Goal: Task Accomplishment & Management: Use online tool/utility

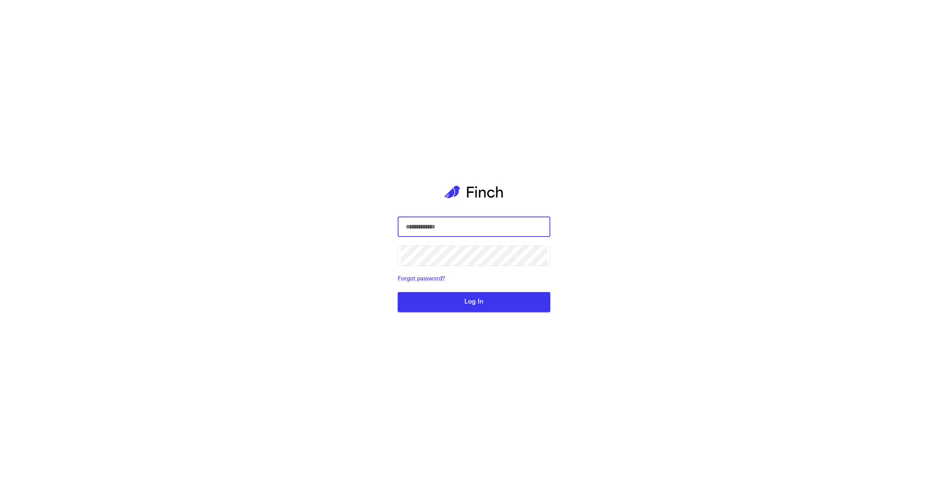
click at [0, 479] on com-1password-button at bounding box center [0, 479] width 0 height 0
type input "**********"
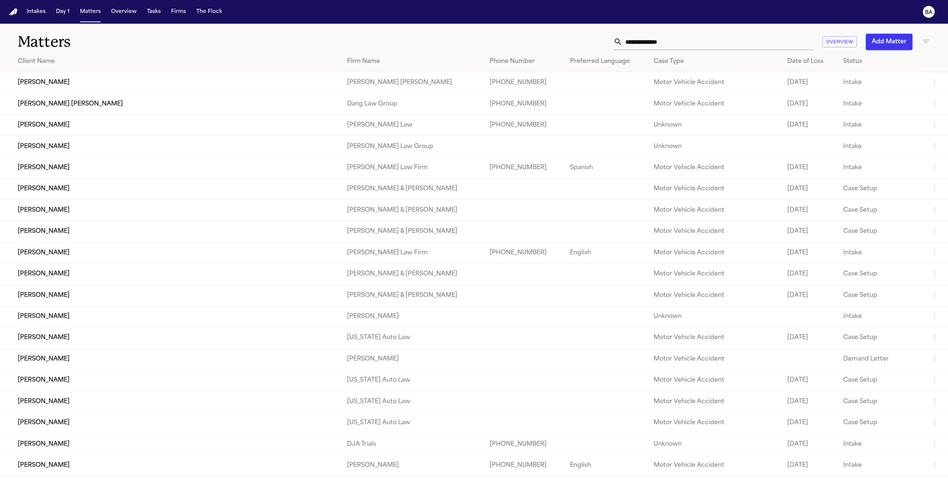
click at [48, 14] on button "Intakes" at bounding box center [36, 11] width 25 height 13
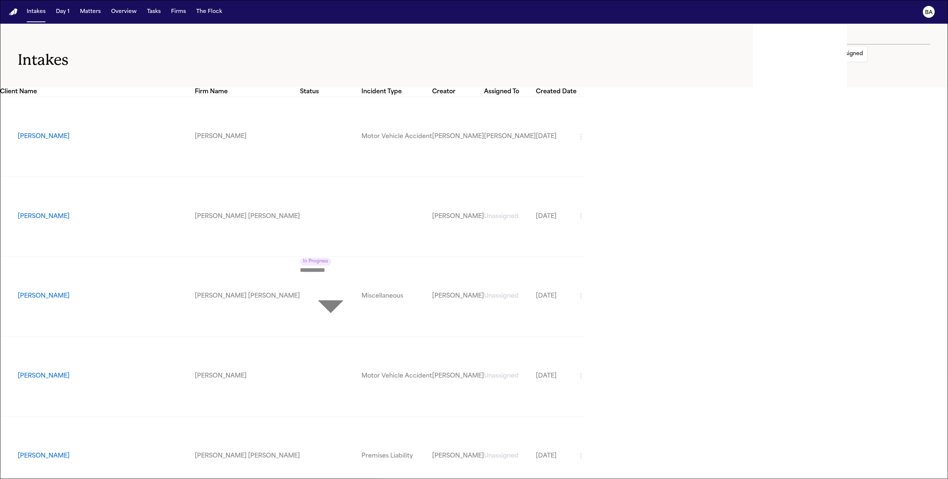
click at [783, 62] on icon "button" at bounding box center [779, 66] width 9 height 9
click at [498, 479] on div at bounding box center [474, 479] width 948 height 0
click at [782, 64] on icon "button" at bounding box center [779, 66] width 7 height 4
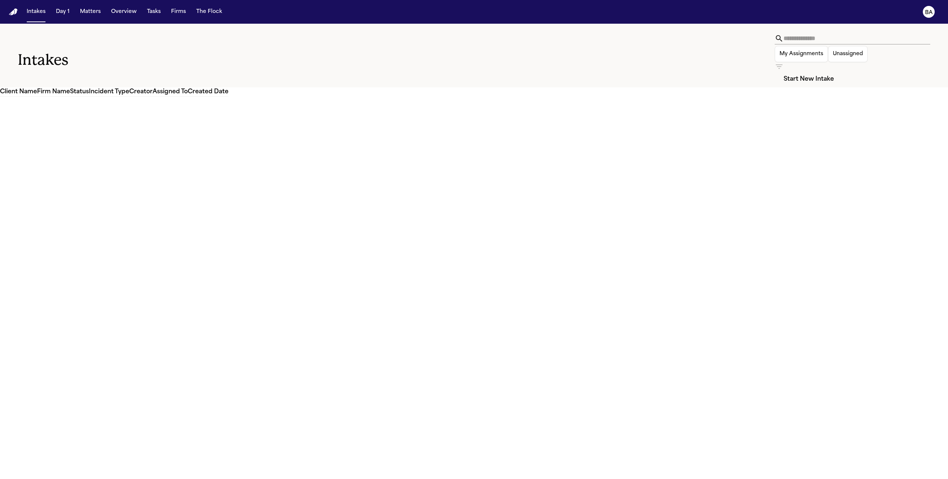
click at [812, 479] on div at bounding box center [474, 479] width 948 height 0
click at [783, 62] on icon "button" at bounding box center [779, 66] width 9 height 9
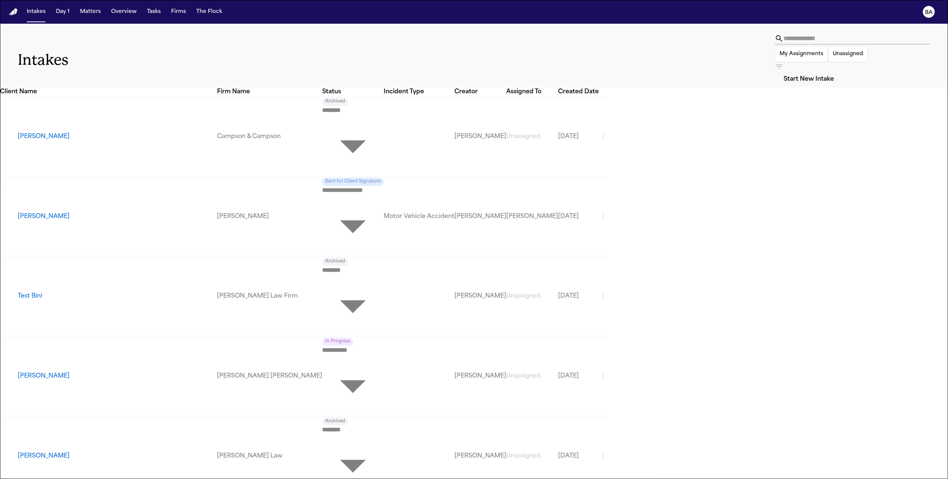
click at [40, 479] on div at bounding box center [474, 479] width 948 height 0
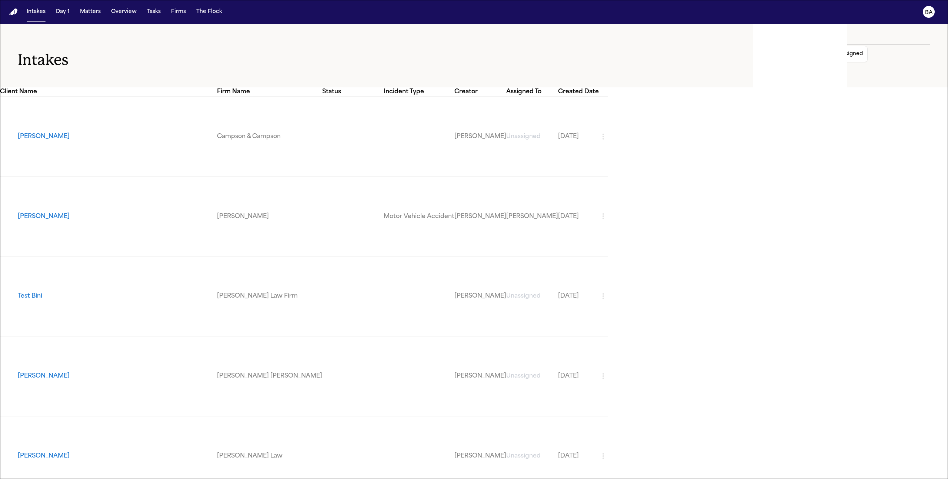
click at [34, 292] on button "Test Bini" at bounding box center [117, 296] width 199 height 9
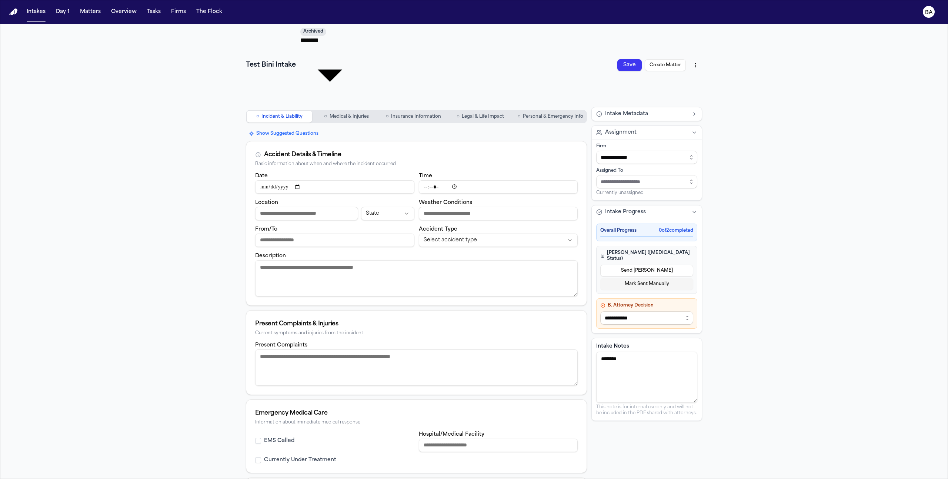
click at [613, 352] on textarea "*******" at bounding box center [646, 377] width 101 height 51
drag, startPoint x: 695, startPoint y: 328, endPoint x: 692, endPoint y: 439, distance: 111.1
click at [693, 440] on textarea "*******" at bounding box center [646, 432] width 101 height 160
click at [689, 352] on textarea "*******" at bounding box center [646, 433] width 101 height 163
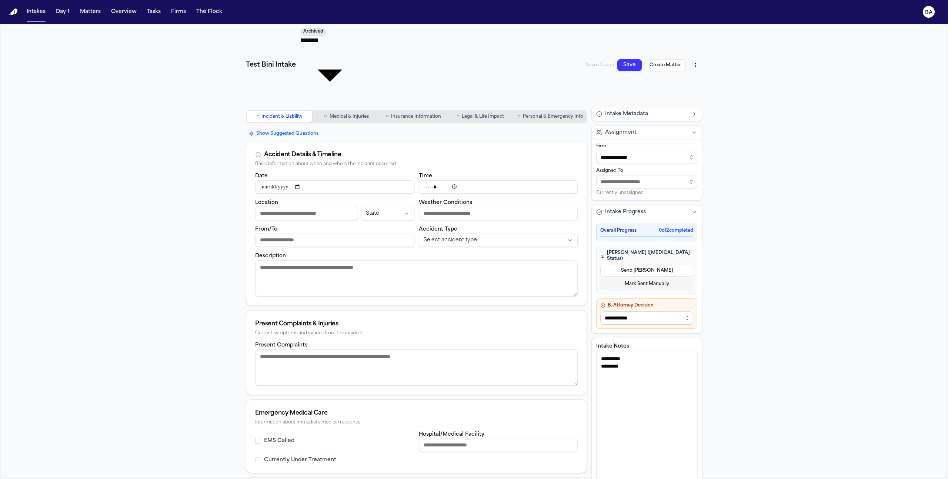
type textarea "**********"
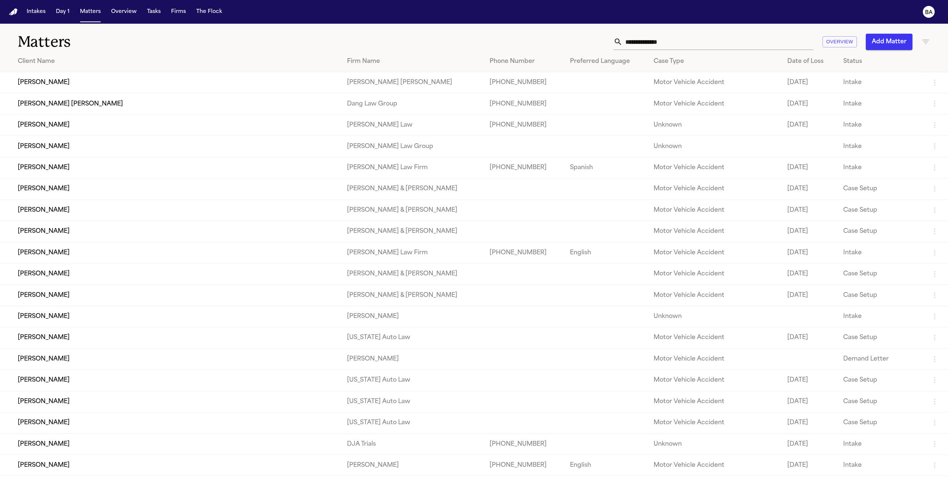
click at [695, 44] on input "text" at bounding box center [717, 42] width 191 height 16
type input "*"
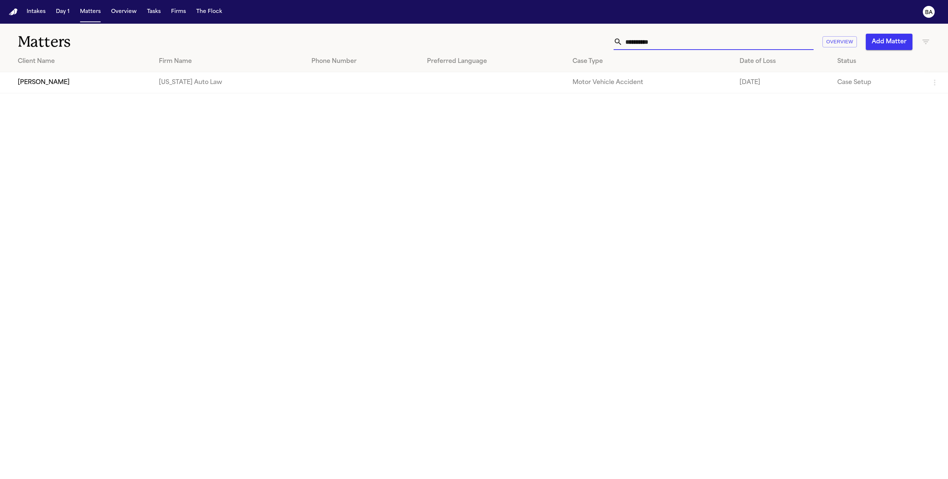
type input "**********"
click at [98, 88] on td "[PERSON_NAME]" at bounding box center [76, 82] width 153 height 21
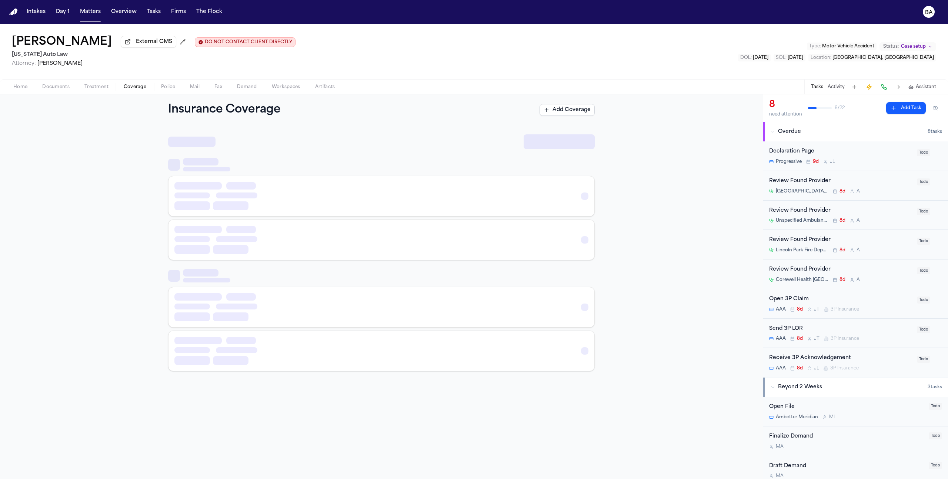
click at [133, 90] on span "Coverage" at bounding box center [135, 87] width 23 height 6
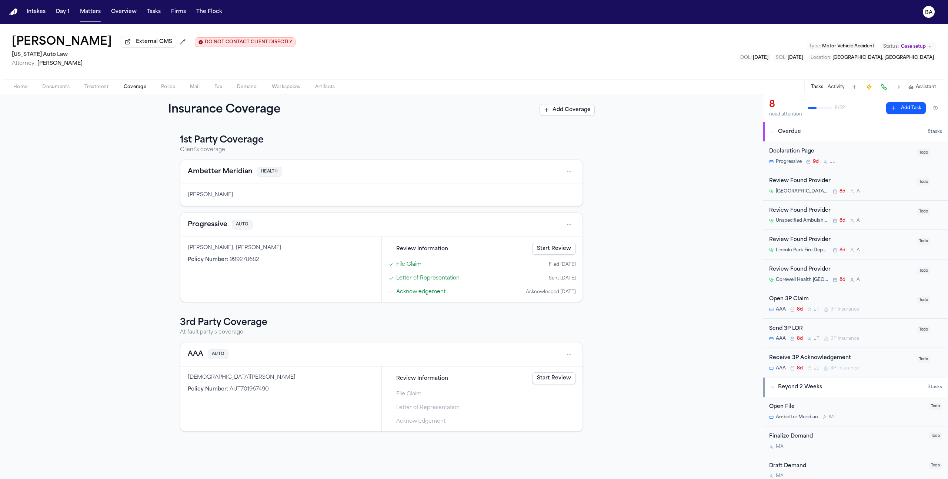
click at [563, 379] on link "Start Review" at bounding box center [554, 378] width 44 height 12
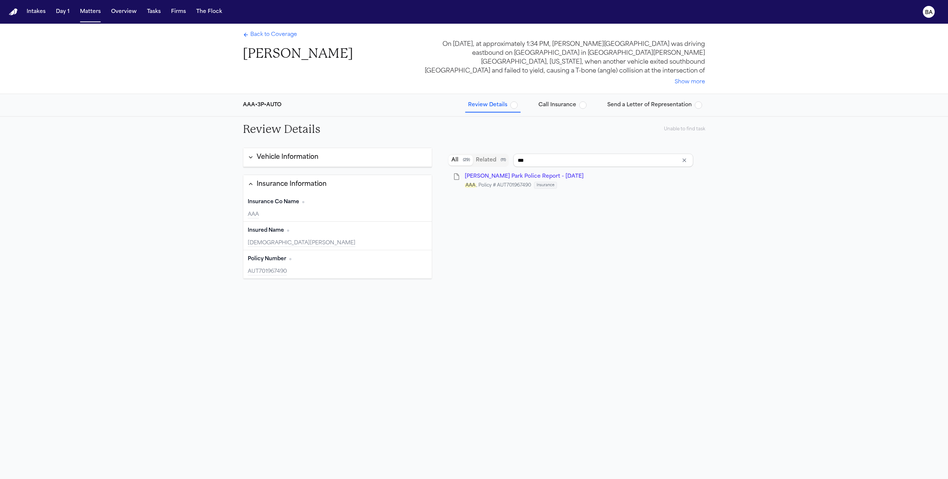
click at [371, 151] on button "Vehicle Information" at bounding box center [337, 157] width 188 height 19
click at [482, 158] on button "Related ( 11 )" at bounding box center [491, 160] width 36 height 10
click at [459, 158] on button "All ( 29 )" at bounding box center [460, 160] width 24 height 10
drag, startPoint x: 665, startPoint y: 128, endPoint x: 706, endPoint y: 131, distance: 41.2
click at [706, 131] on div "Review Details Unable to find task" at bounding box center [474, 129] width 474 height 25
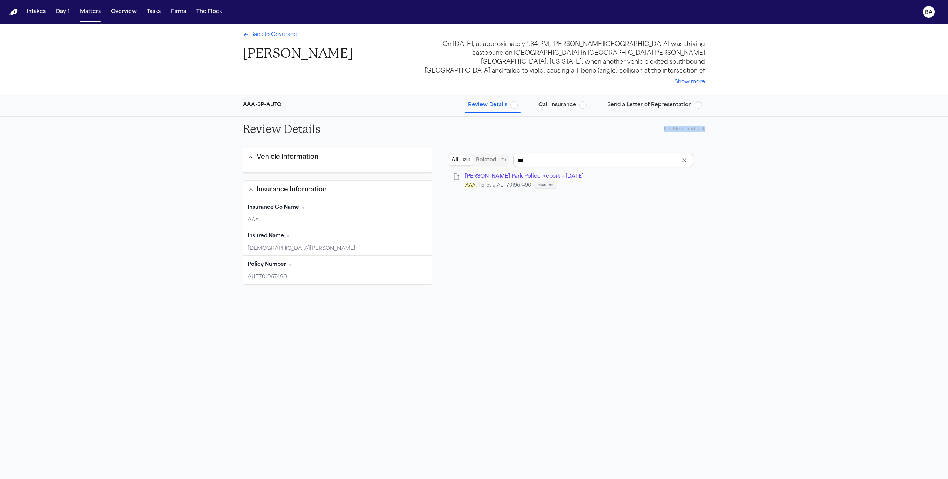
copy div "Unable to find task"
click at [274, 35] on span "Back to Coverage" at bounding box center [273, 34] width 47 height 7
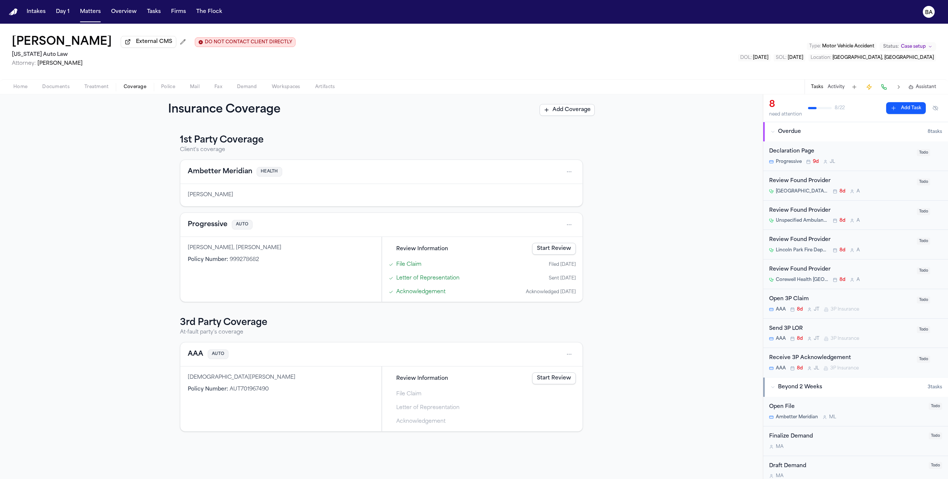
click at [561, 252] on link "Start Review" at bounding box center [554, 249] width 44 height 12
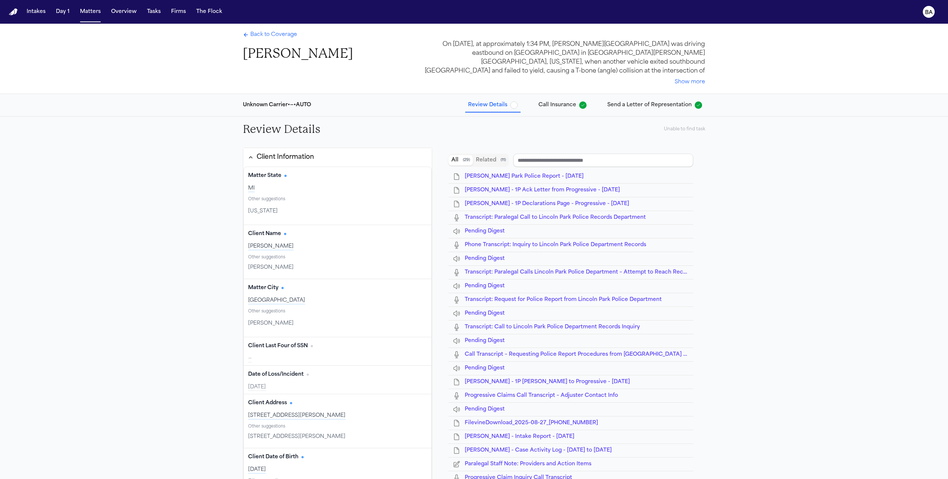
type input "**********"
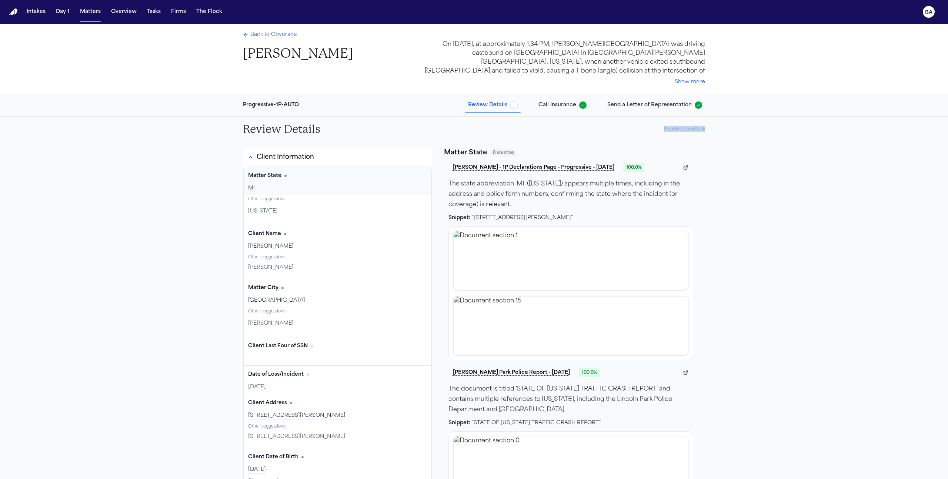
drag, startPoint x: 707, startPoint y: 128, endPoint x: 663, endPoint y: 128, distance: 43.3
click at [663, 128] on div "Review Details Unable to find task" at bounding box center [474, 129] width 474 height 25
click at [36, 13] on button "Intakes" at bounding box center [36, 11] width 25 height 13
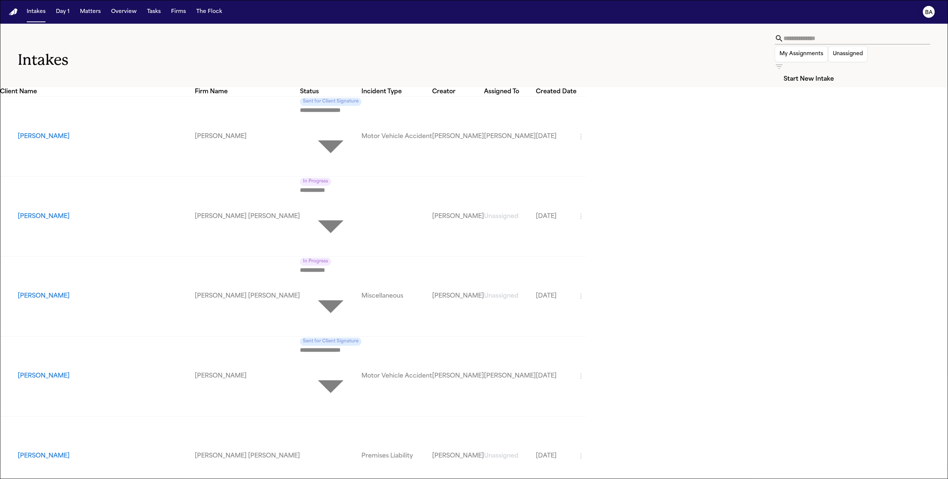
click at [933, 11] on icon "BA" at bounding box center [929, 12] width 12 height 12
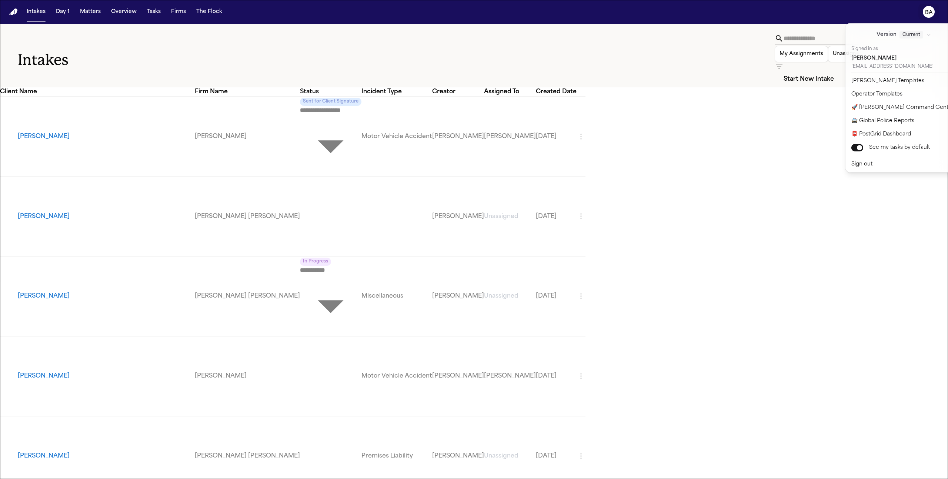
click at [325, 53] on div "**********" at bounding box center [474, 239] width 948 height 479
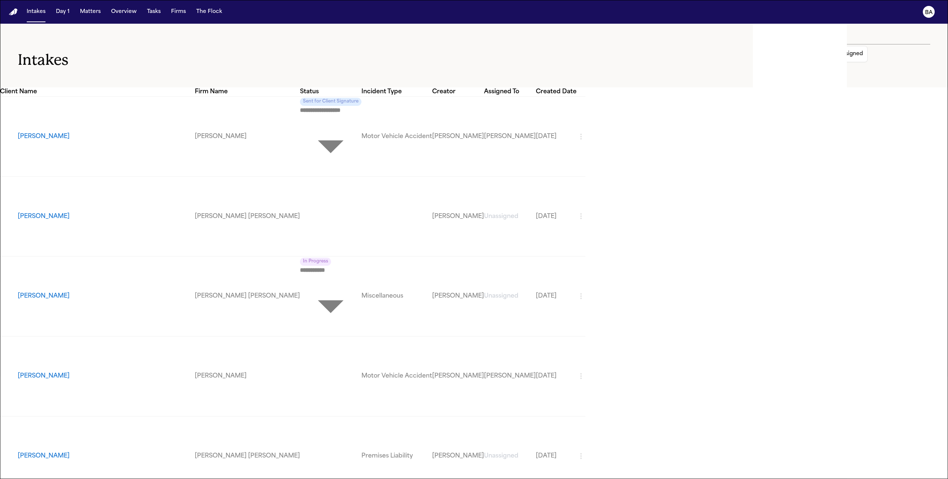
click at [53, 132] on button "[PERSON_NAME]" at bounding box center [106, 136] width 177 height 9
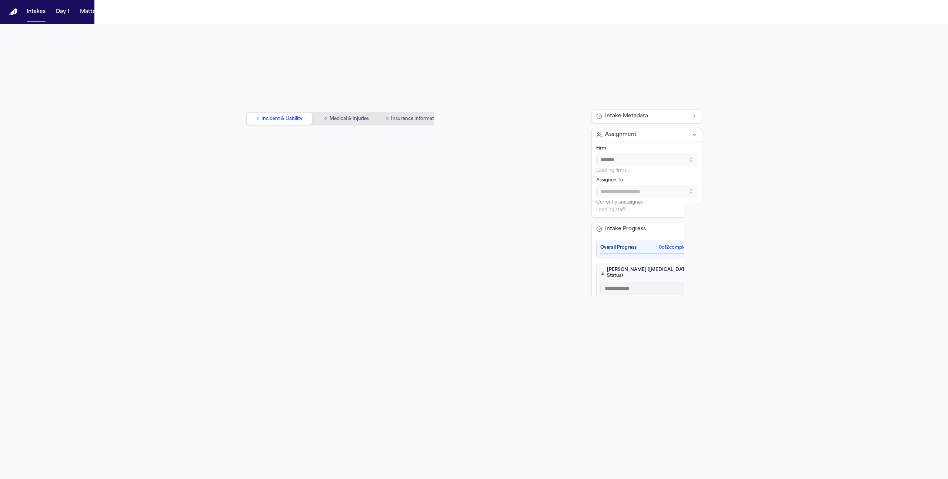
type input "**********"
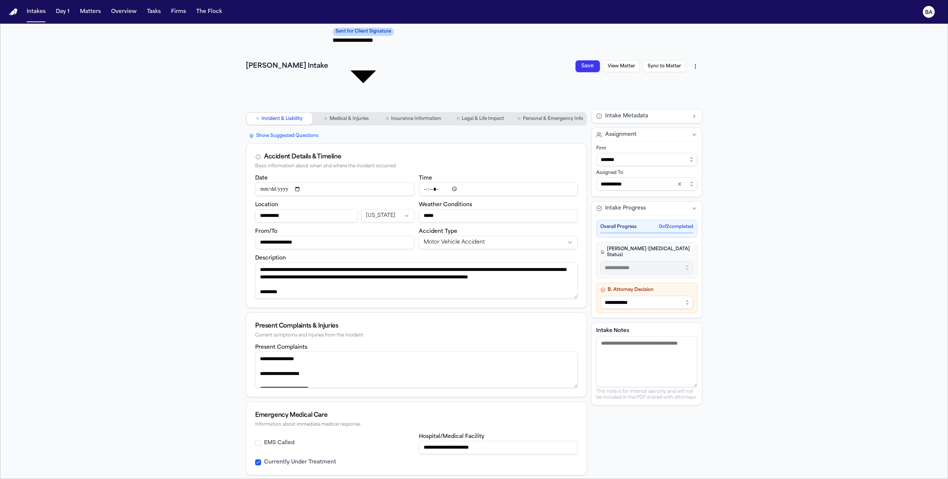
click at [10, 11] on img "Home" at bounding box center [13, 12] width 9 height 7
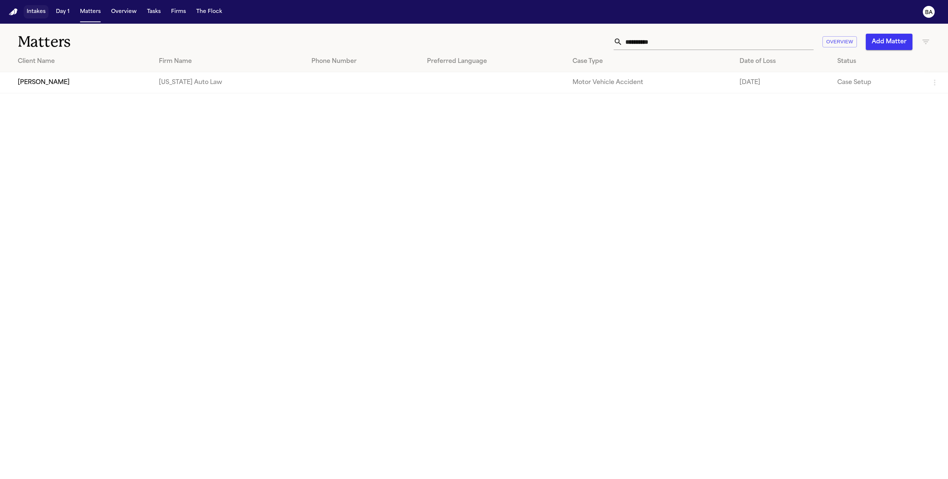
click at [36, 16] on button "Intakes" at bounding box center [36, 11] width 25 height 13
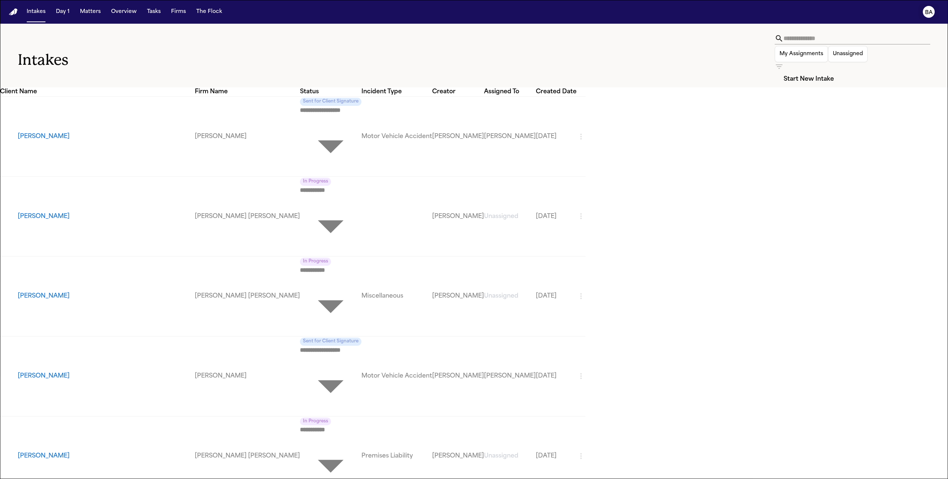
click at [933, 14] on icon "BA" at bounding box center [929, 12] width 12 height 12
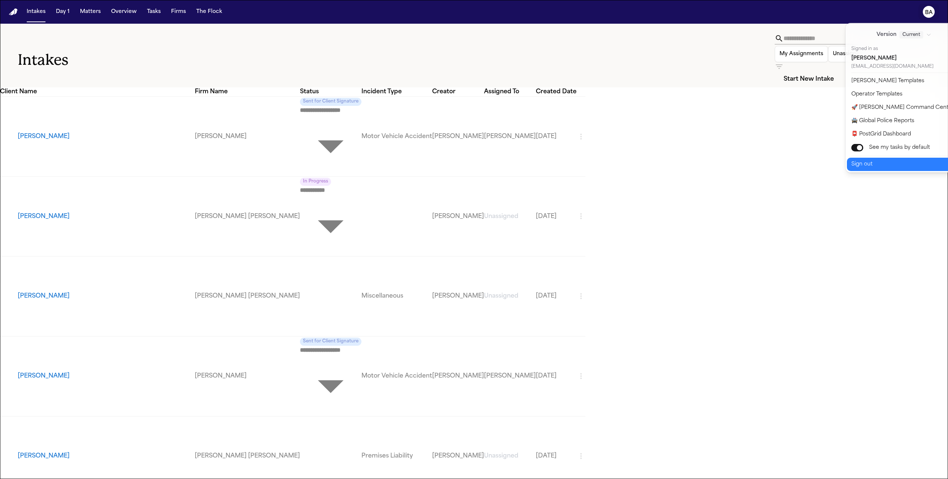
click at [888, 164] on button "Sign out" at bounding box center [908, 164] width 123 height 13
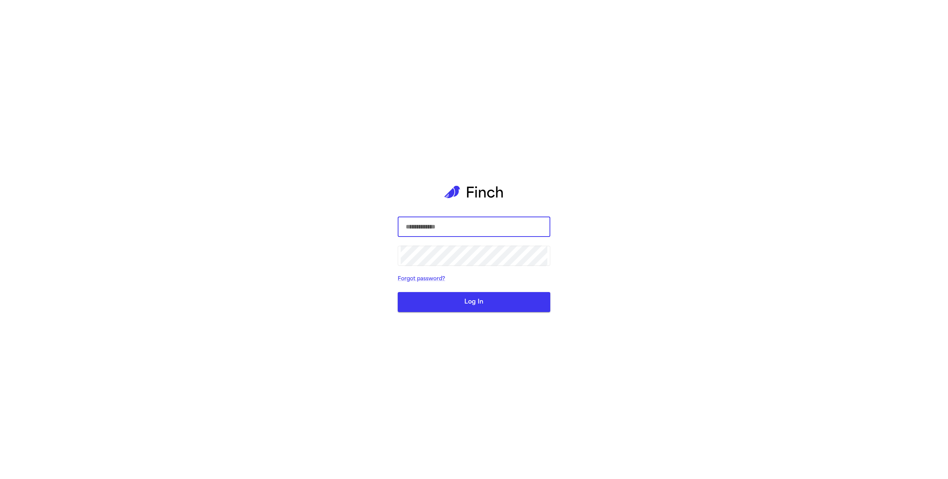
click at [205, 6] on div "​ ​ Forgot password? Log In" at bounding box center [474, 239] width 948 height 479
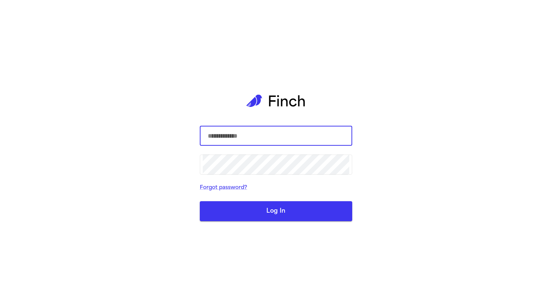
click at [0, 297] on com-1password-button at bounding box center [0, 297] width 0 height 0
type input "**********"
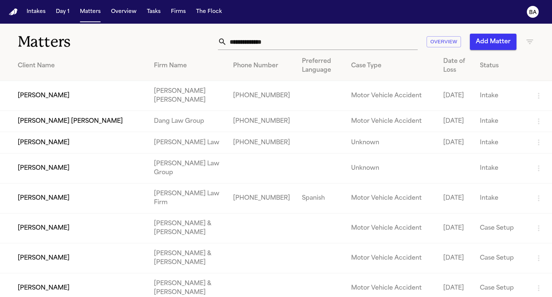
click at [290, 46] on input "text" at bounding box center [322, 42] width 191 height 16
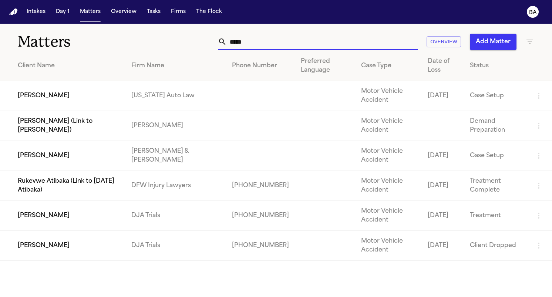
type input "*****"
click at [106, 96] on td "[PERSON_NAME]" at bounding box center [63, 96] width 126 height 30
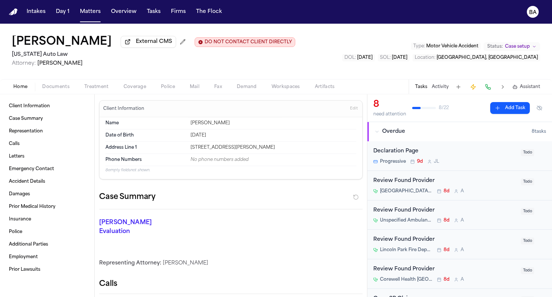
click at [140, 90] on span "Coverage" at bounding box center [135, 87] width 23 height 6
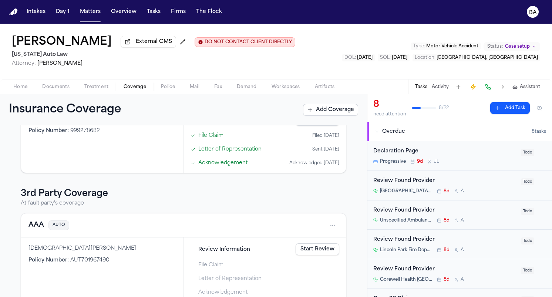
scroll to position [134, 0]
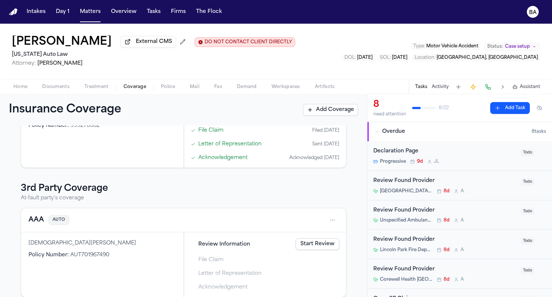
click at [329, 244] on link "Start Review" at bounding box center [318, 244] width 44 height 12
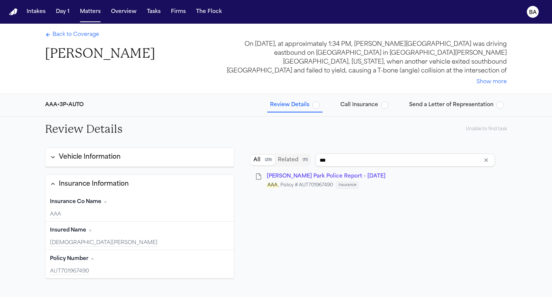
click at [454, 103] on span "Send a Letter of Representation" at bounding box center [451, 104] width 84 height 7
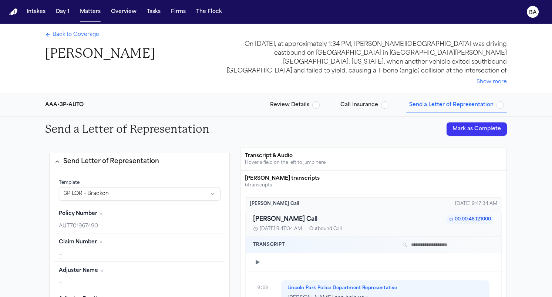
scroll to position [39, 0]
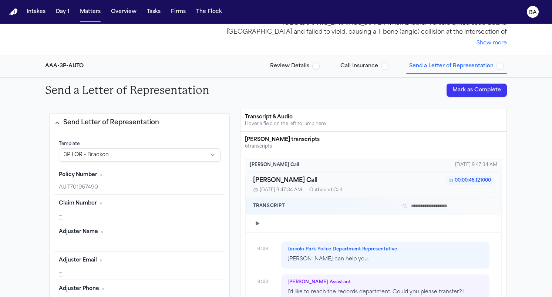
click at [310, 64] on span "Review Details" at bounding box center [289, 66] width 39 height 7
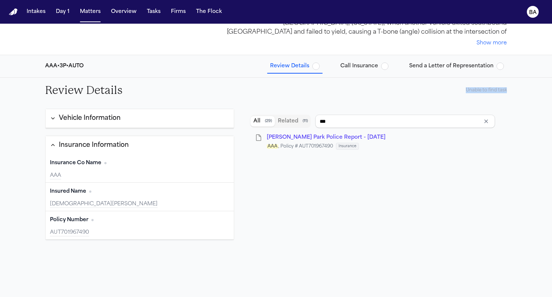
drag, startPoint x: 463, startPoint y: 90, endPoint x: 529, endPoint y: 96, distance: 66.5
click at [529, 96] on div "Review Details Unable to find task" at bounding box center [276, 90] width 552 height 25
click at [359, 71] on button "Call Insurance" at bounding box center [365, 66] width 54 height 13
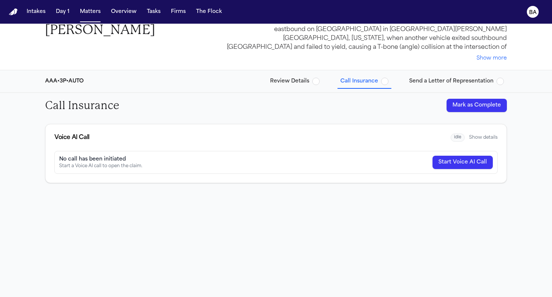
click at [362, 114] on div "Call Insurance Mark as Complete" at bounding box center [276, 105] width 474 height 25
